Goal: Use online tool/utility: Use online tool/utility

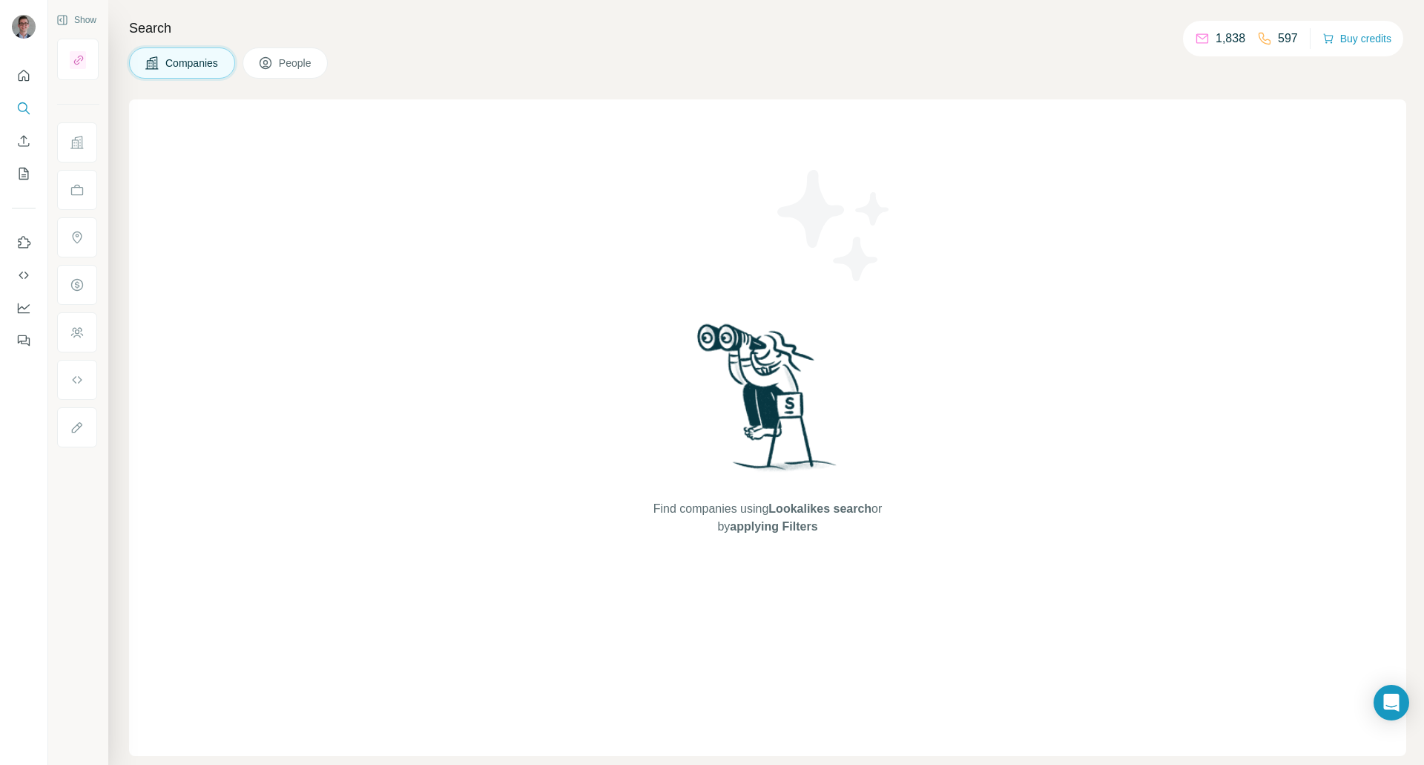
click at [269, 66] on icon at bounding box center [265, 64] width 7 height 8
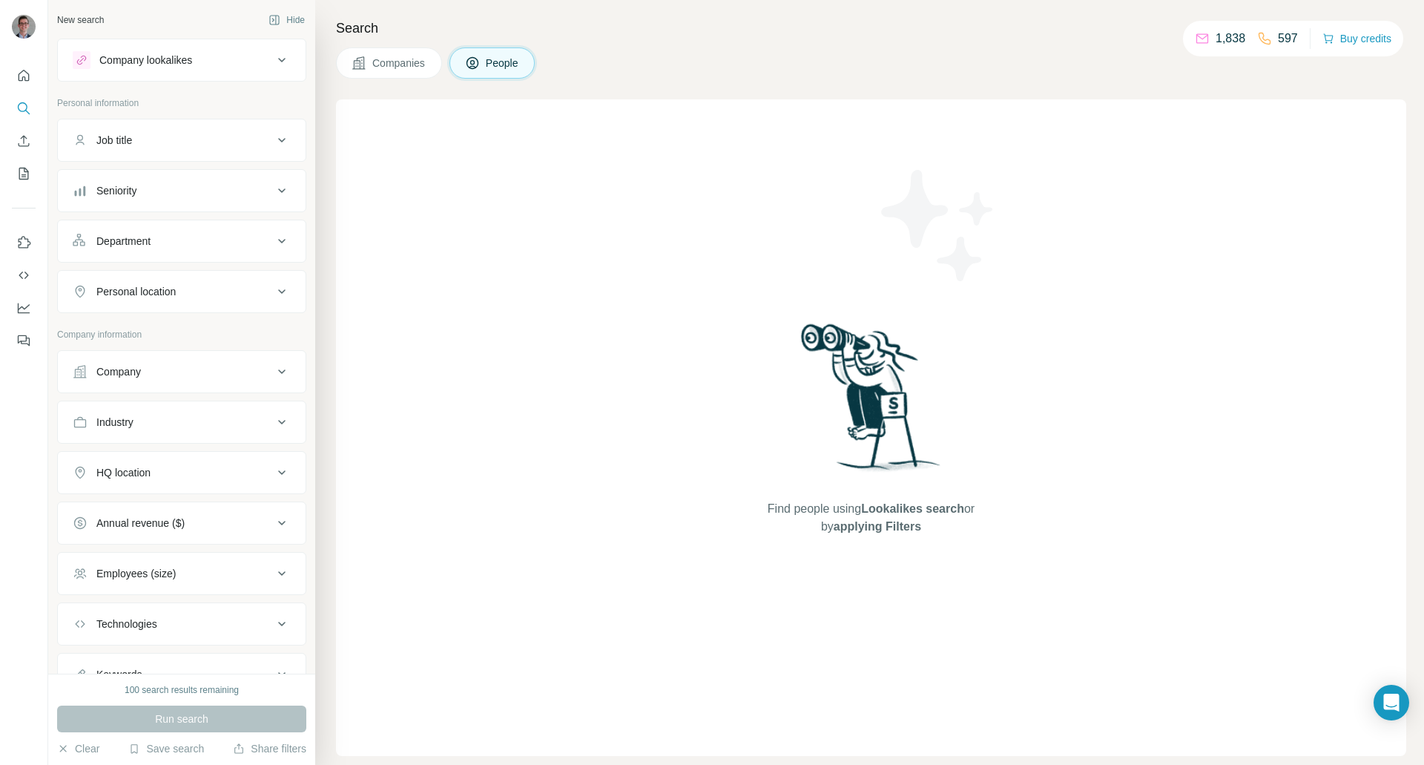
click at [193, 376] on div "Company" at bounding box center [173, 371] width 200 height 15
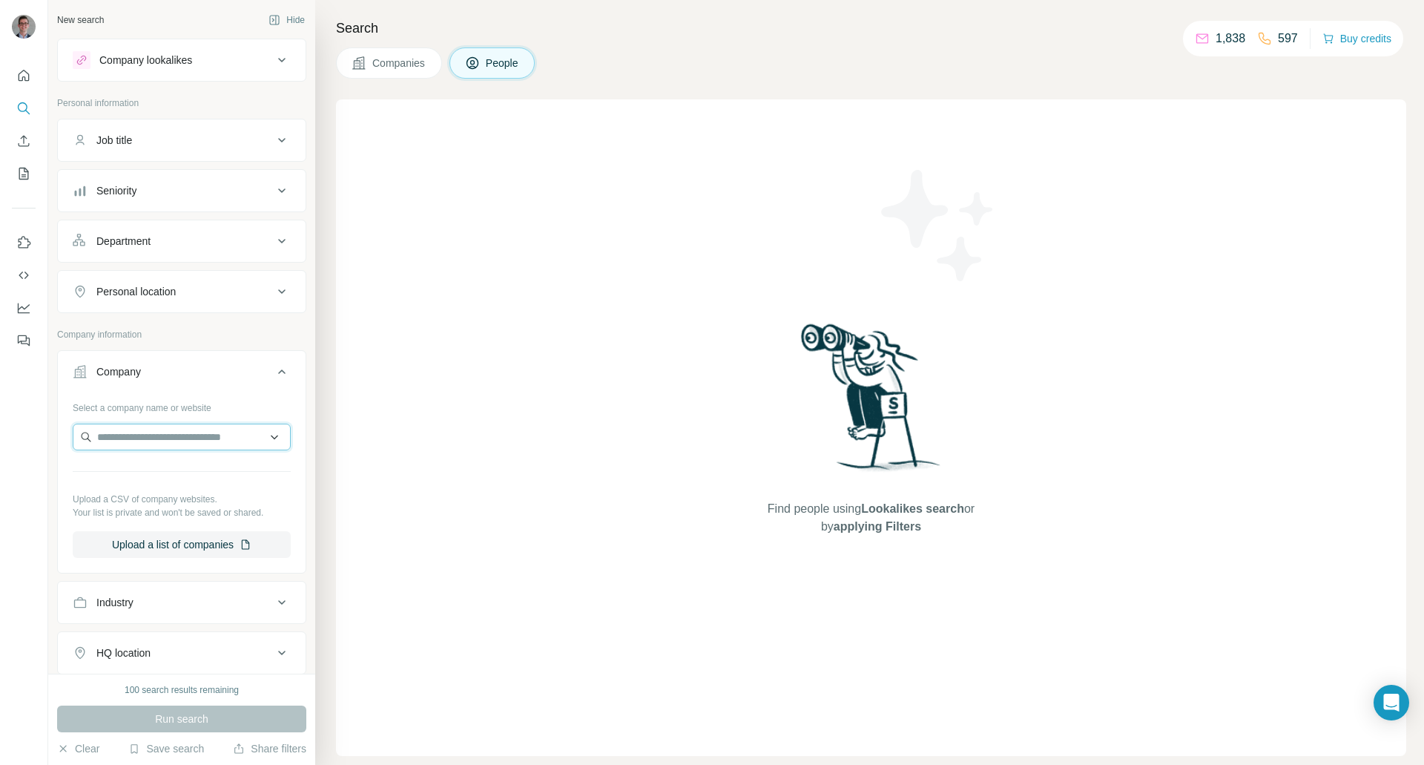
click at [171, 432] on input "text" at bounding box center [182, 437] width 218 height 27
type input "******"
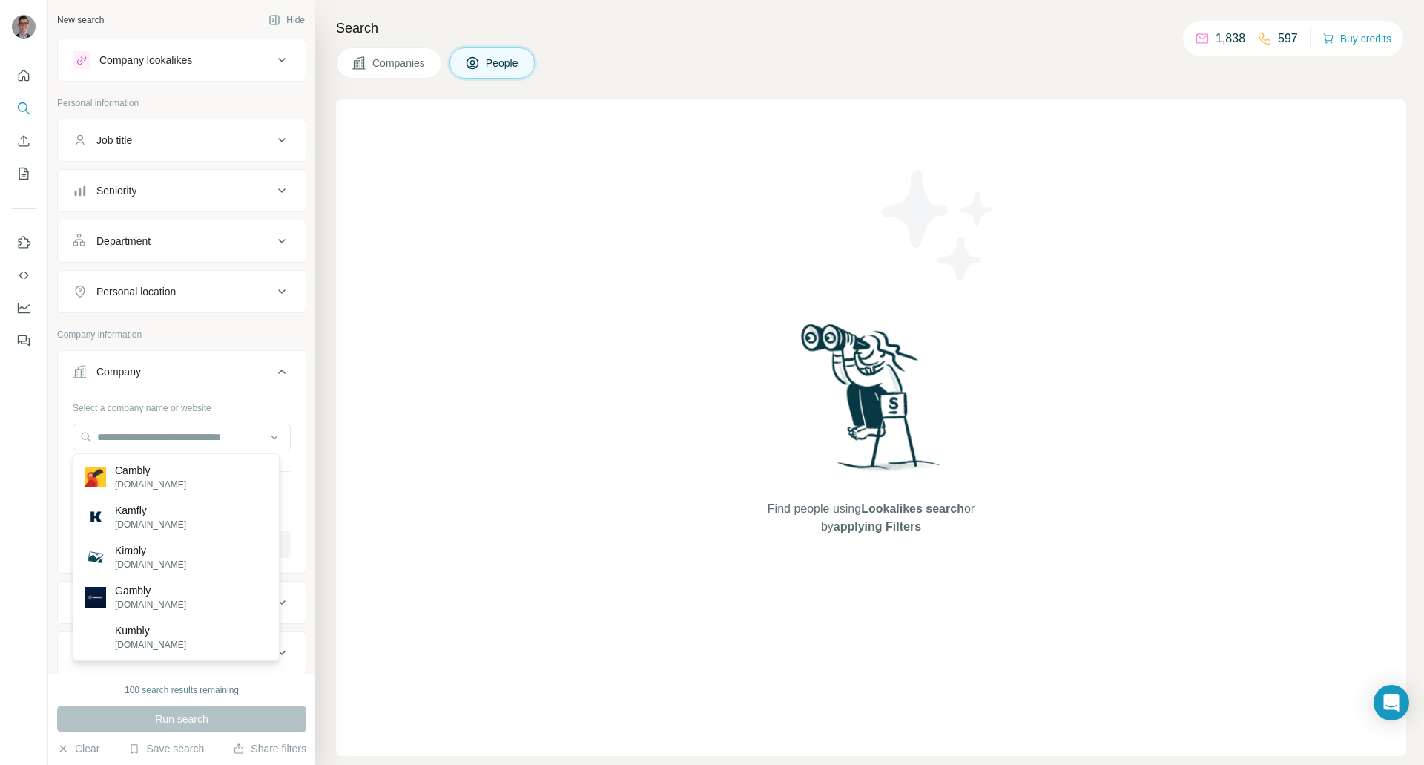
click at [187, 411] on div "Select a company name or website" at bounding box center [182, 404] width 218 height 19
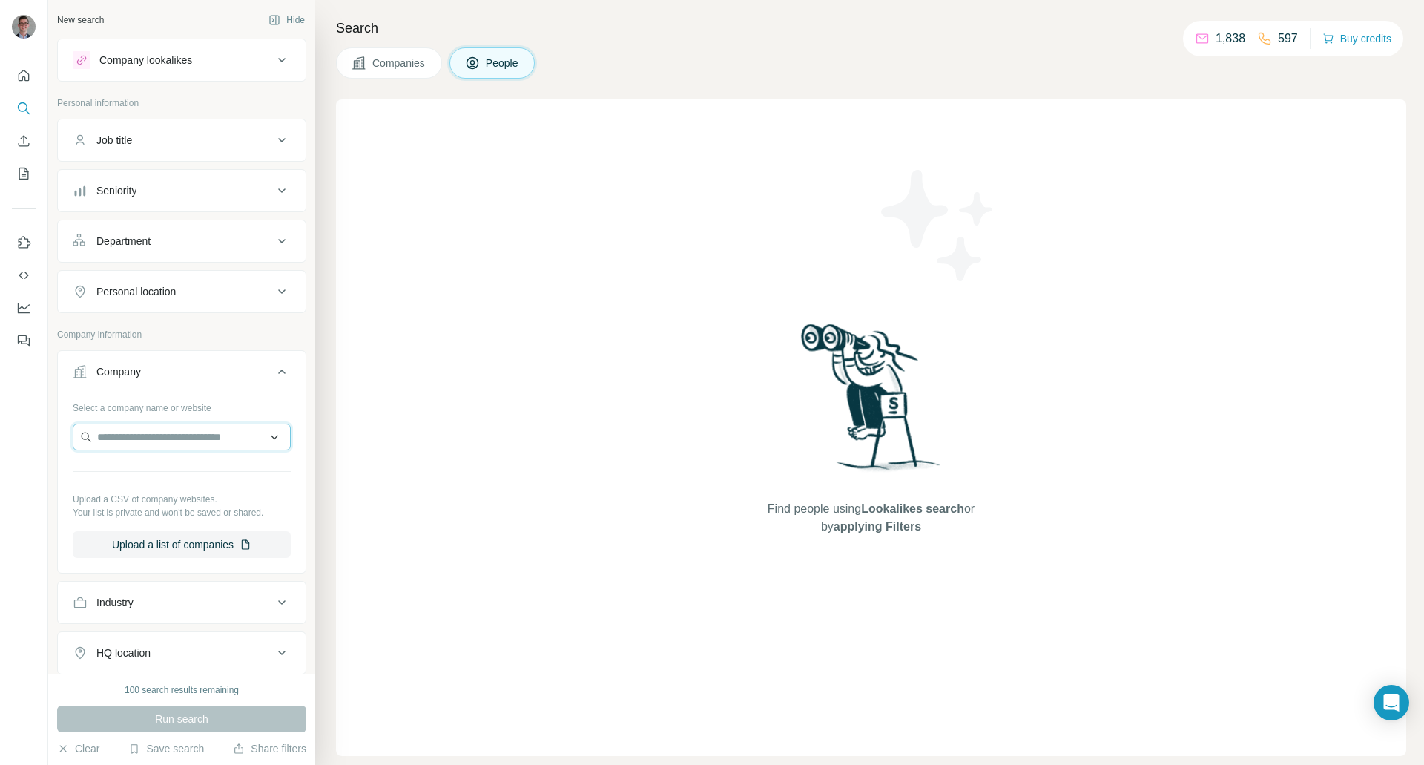
click at [177, 439] on input "text" at bounding box center [182, 437] width 218 height 27
